Goal: Transaction & Acquisition: Purchase product/service

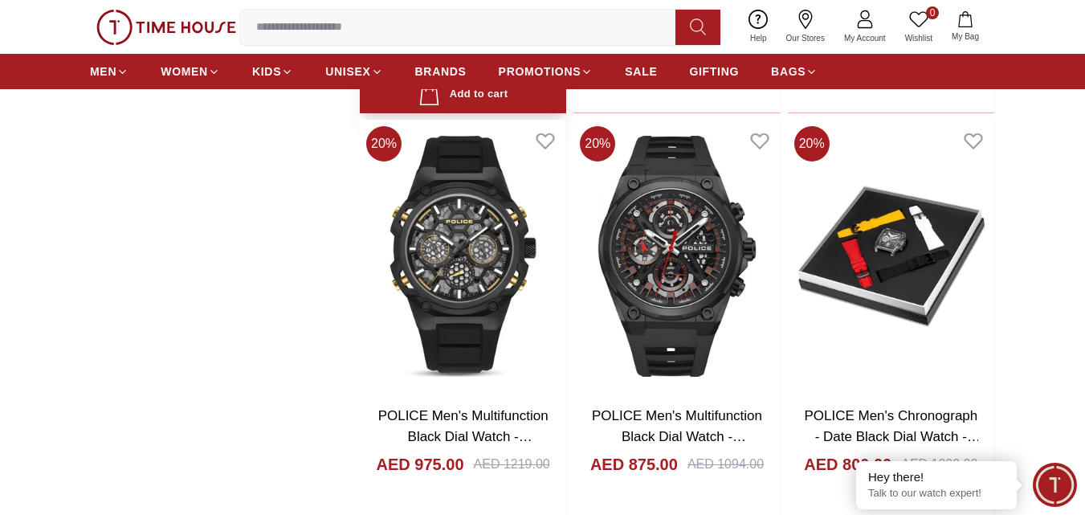
scroll to position [2248, 0]
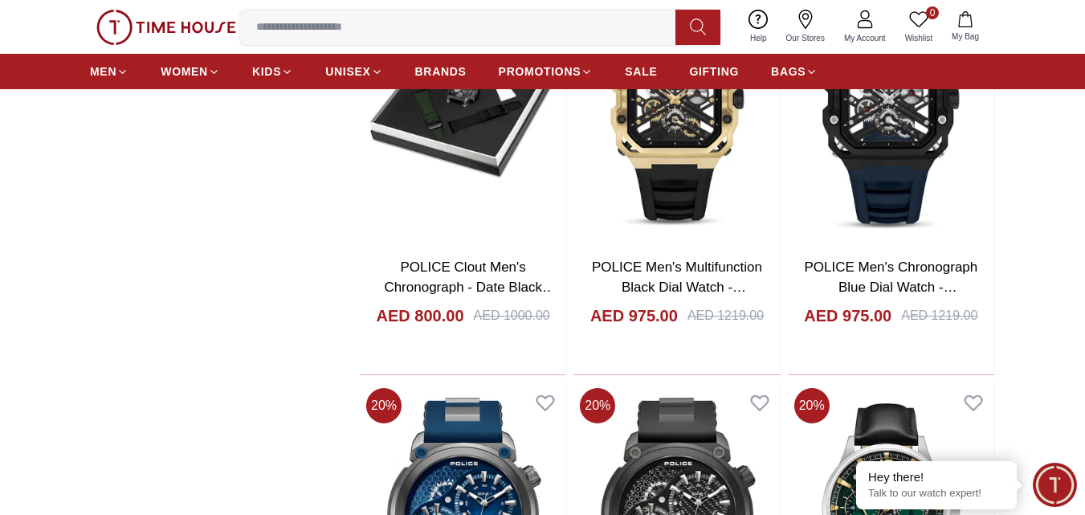
scroll to position [2650, 0]
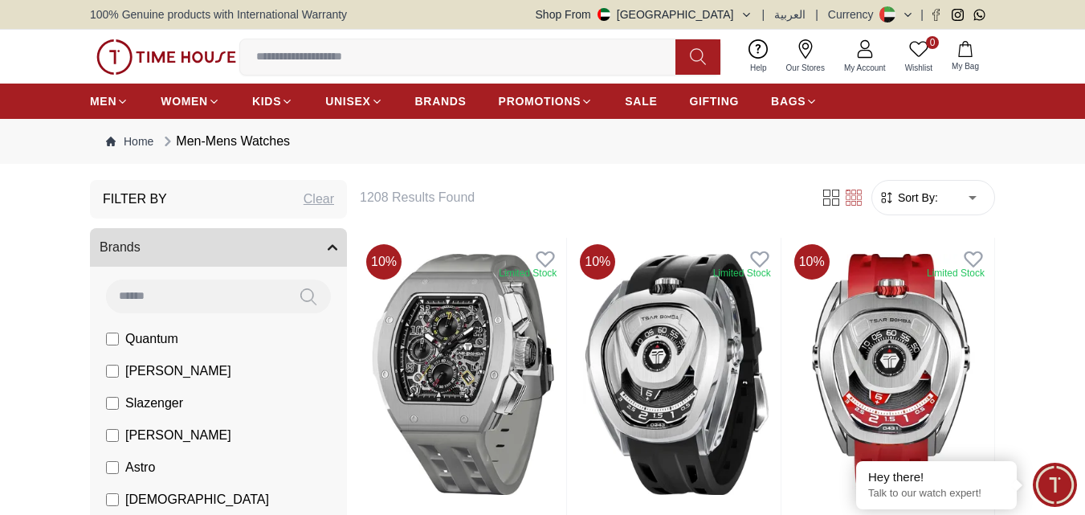
click at [393, 46] on input at bounding box center [464, 57] width 448 height 32
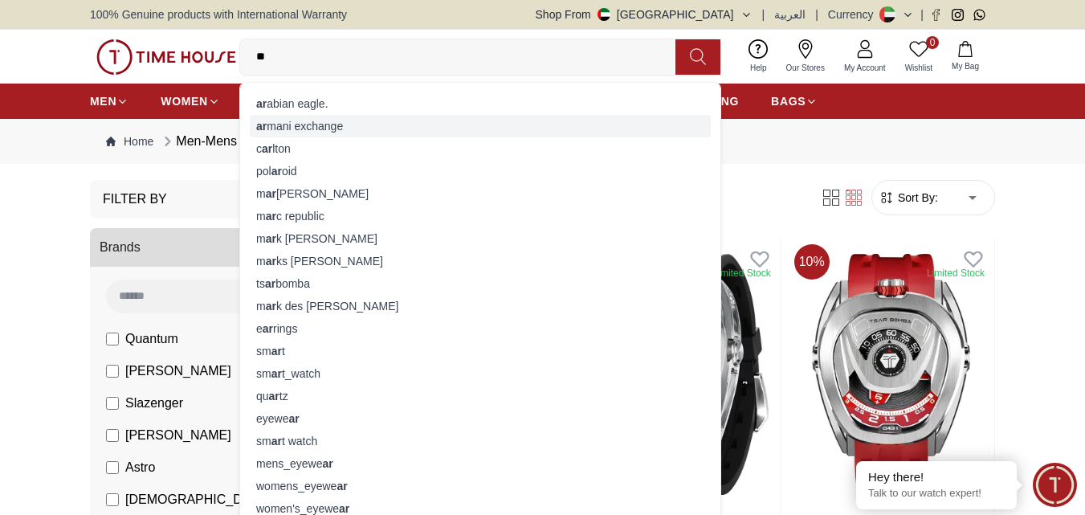
type input "**"
click at [381, 131] on div "ar mani exchange" at bounding box center [480, 126] width 461 height 22
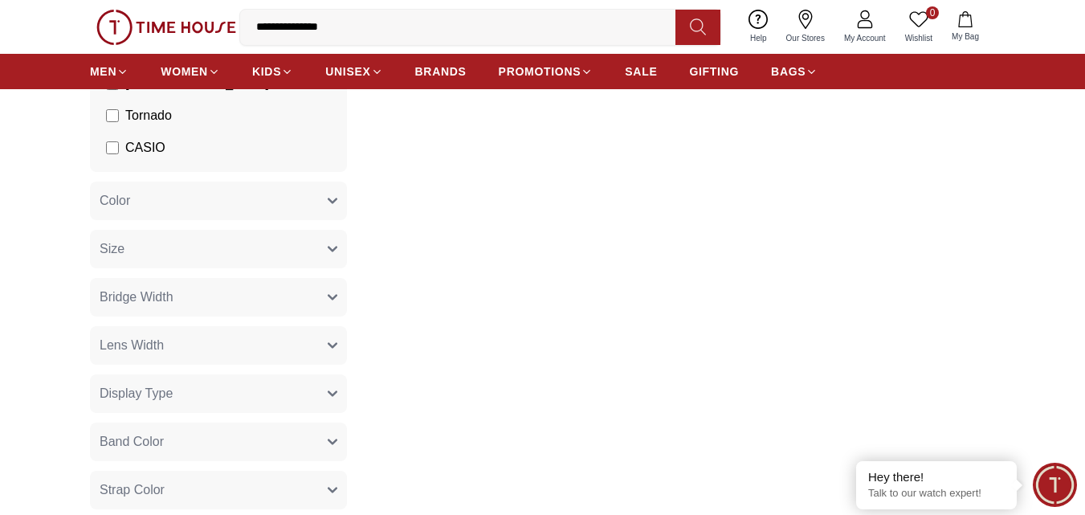
scroll to position [80, 0]
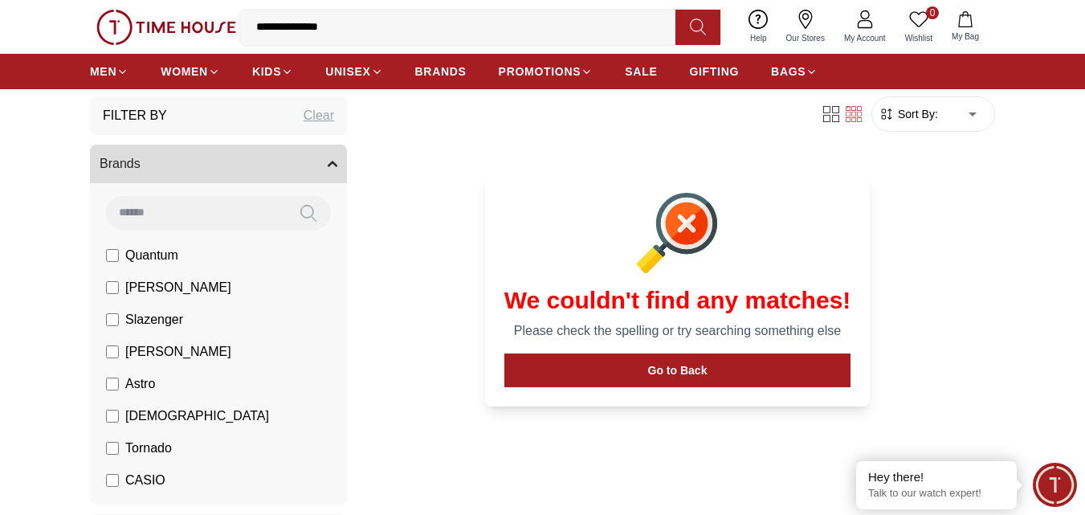
click at [802, 26] on icon at bounding box center [805, 19] width 19 height 19
